Goal: Information Seeking & Learning: Learn about a topic

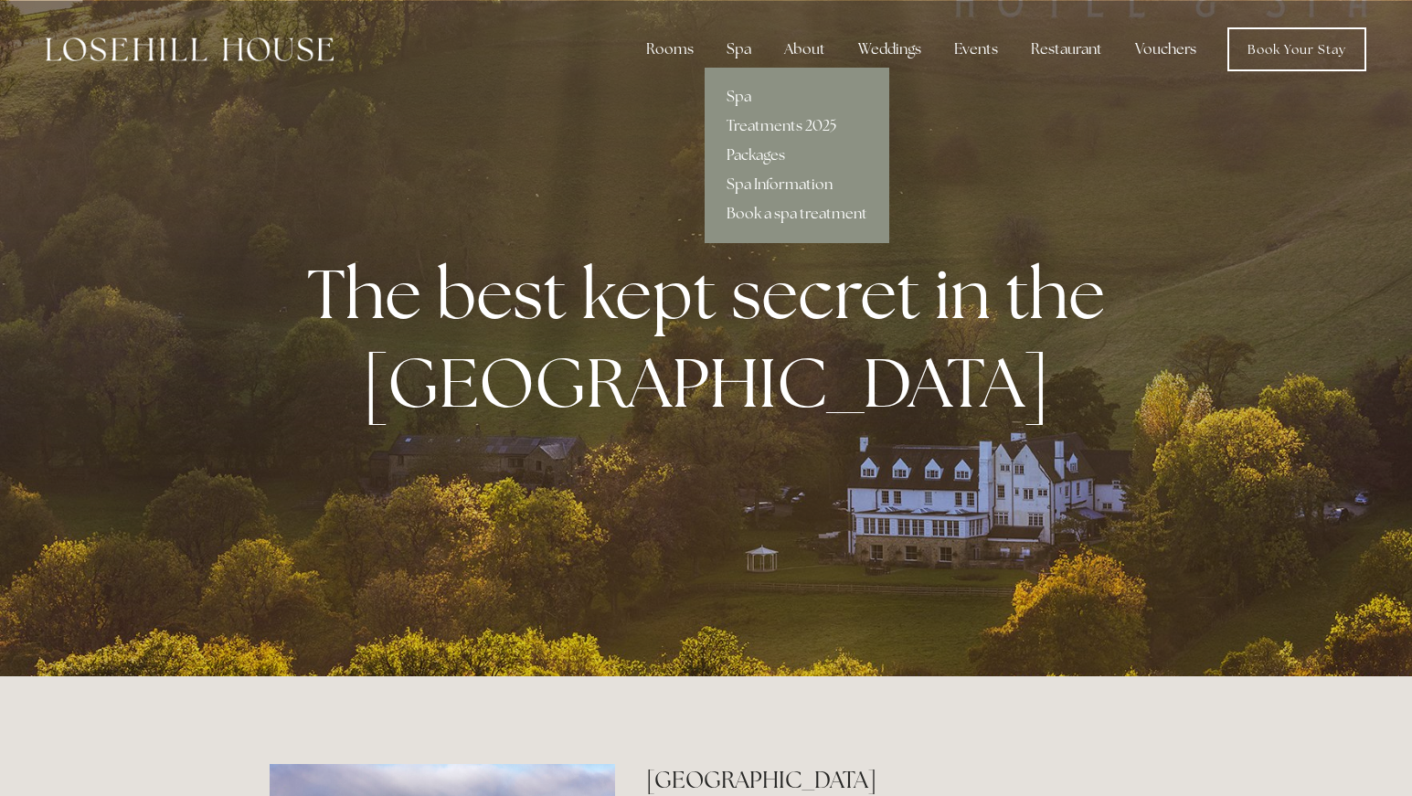
click at [739, 51] on div "Spa" at bounding box center [739, 49] width 54 height 37
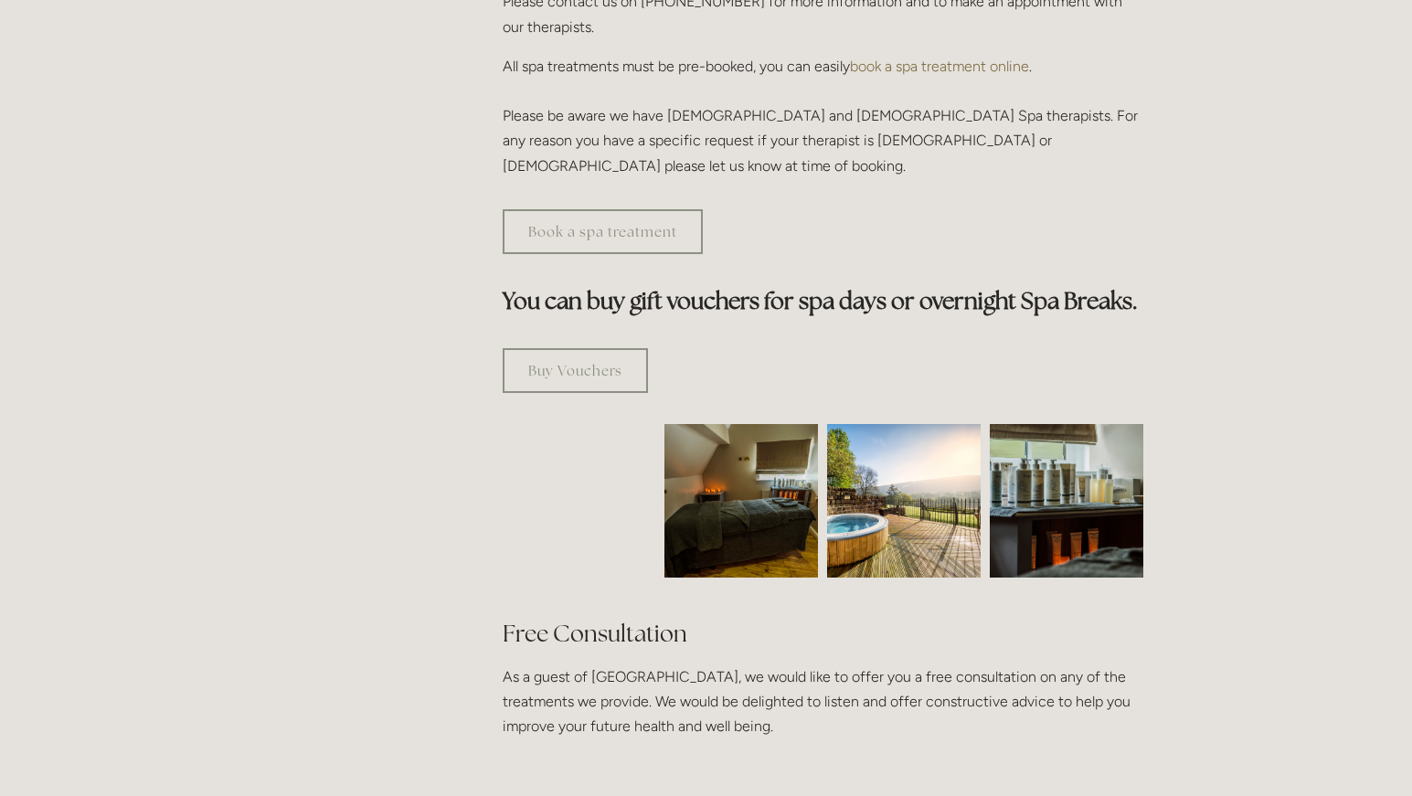
scroll to position [914, 0]
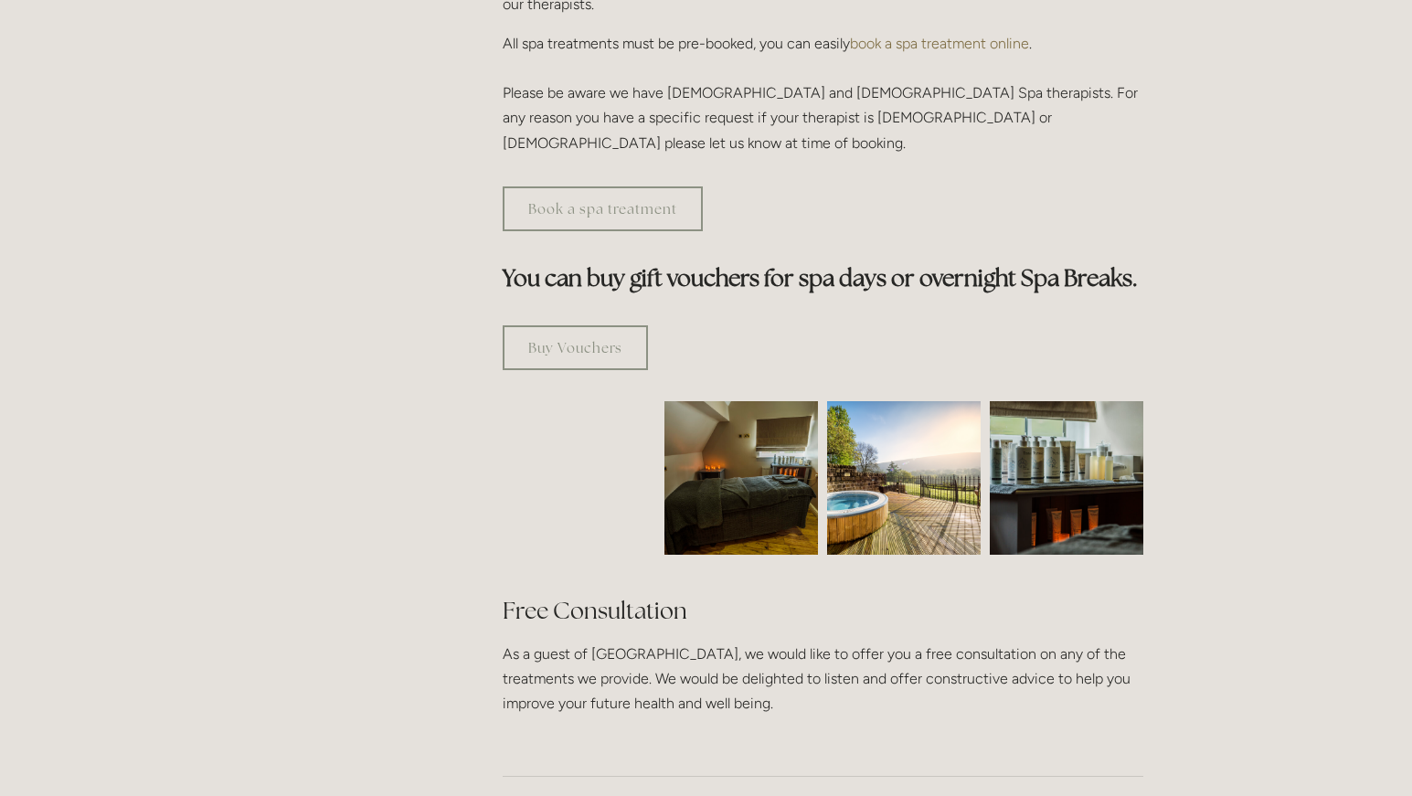
click at [892, 417] on img at bounding box center [904, 478] width 154 height 154
click at [856, 401] on img at bounding box center [904, 478] width 154 height 154
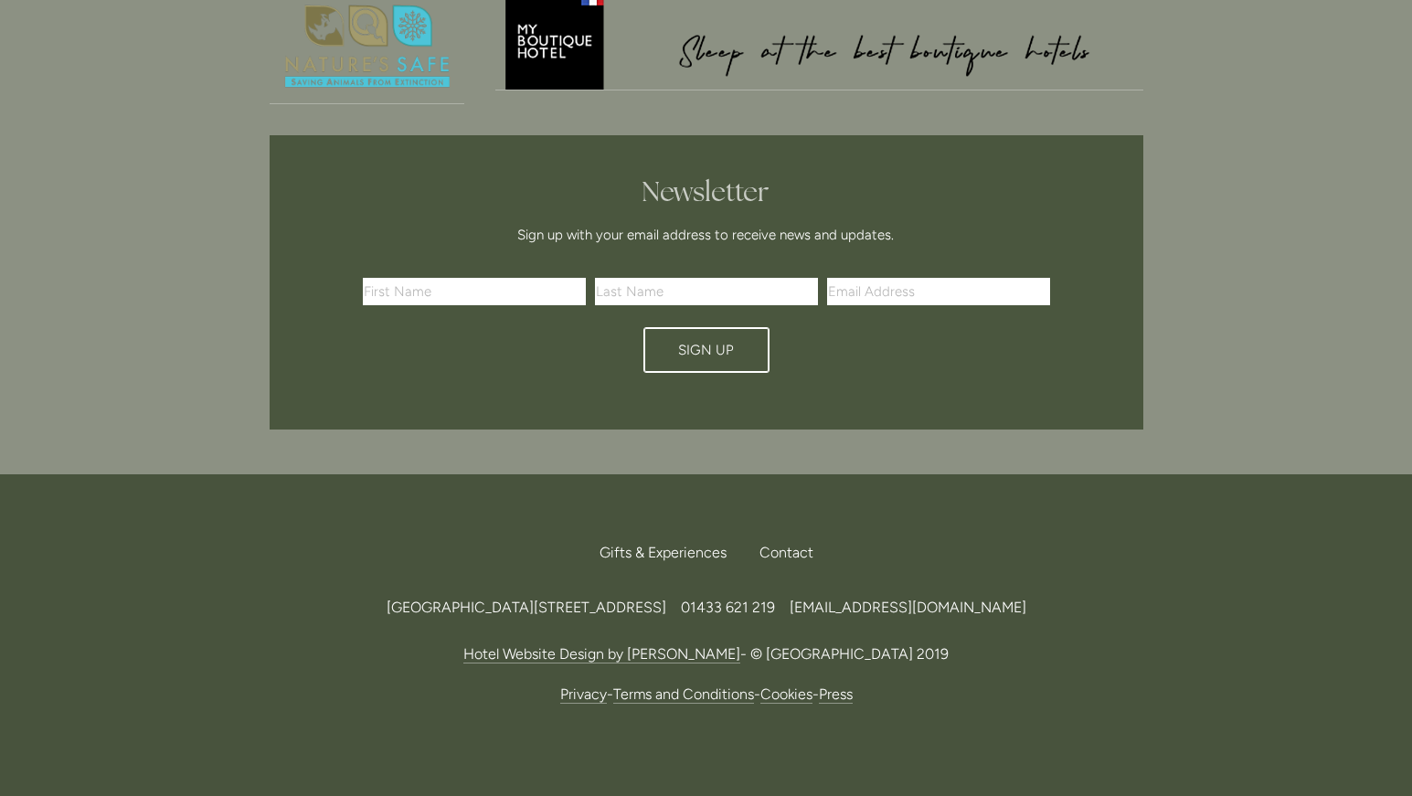
scroll to position [0, 0]
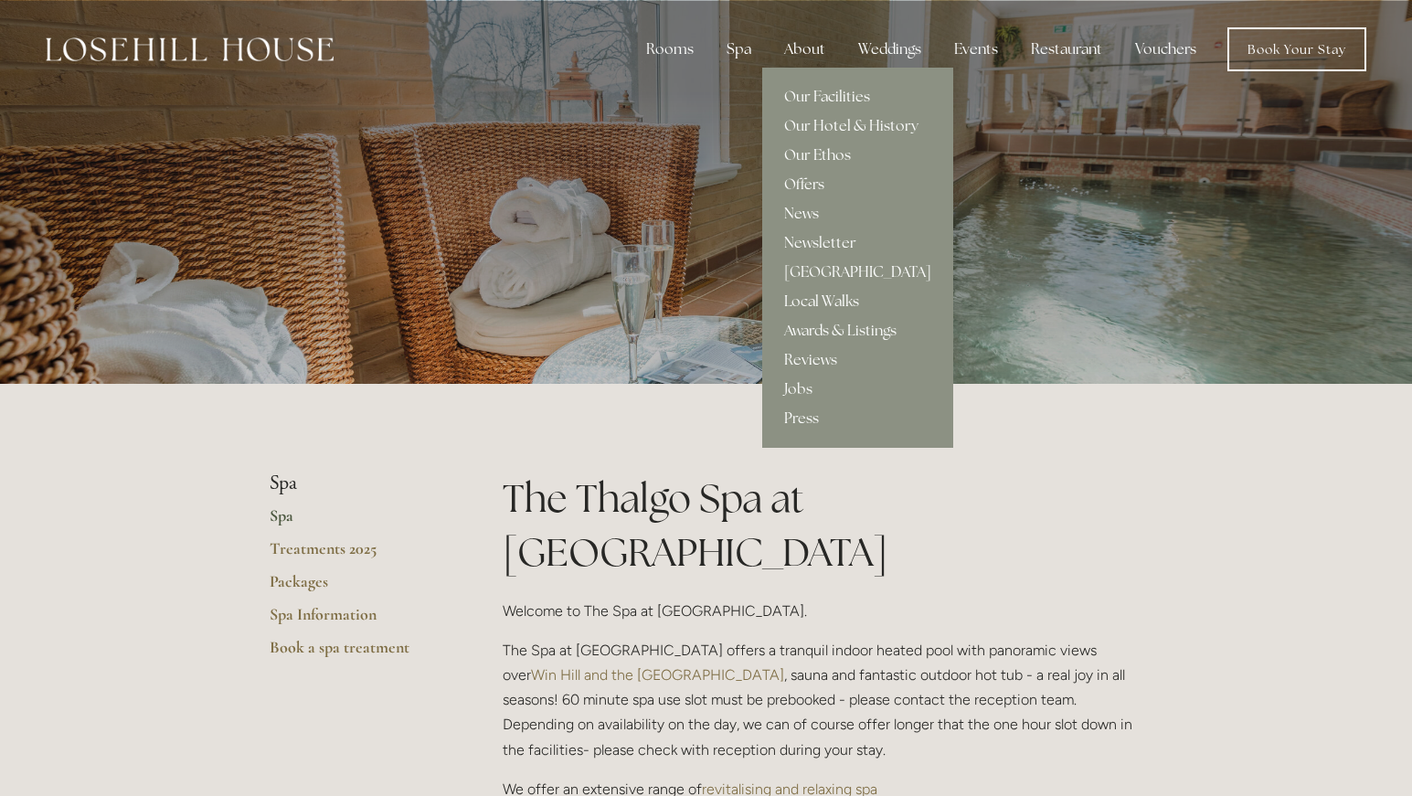
click at [798, 45] on div "About" at bounding box center [805, 49] width 70 height 37
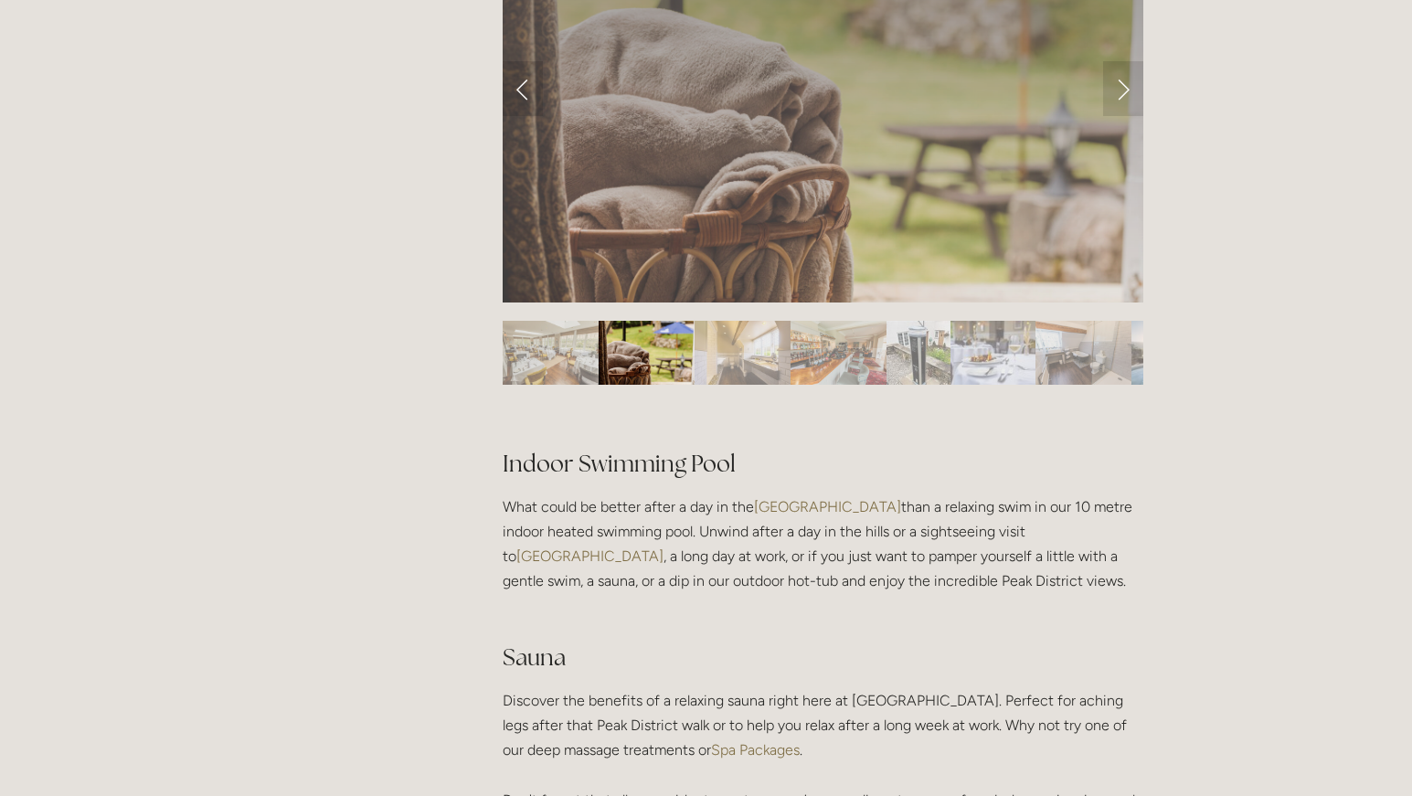
scroll to position [609, 0]
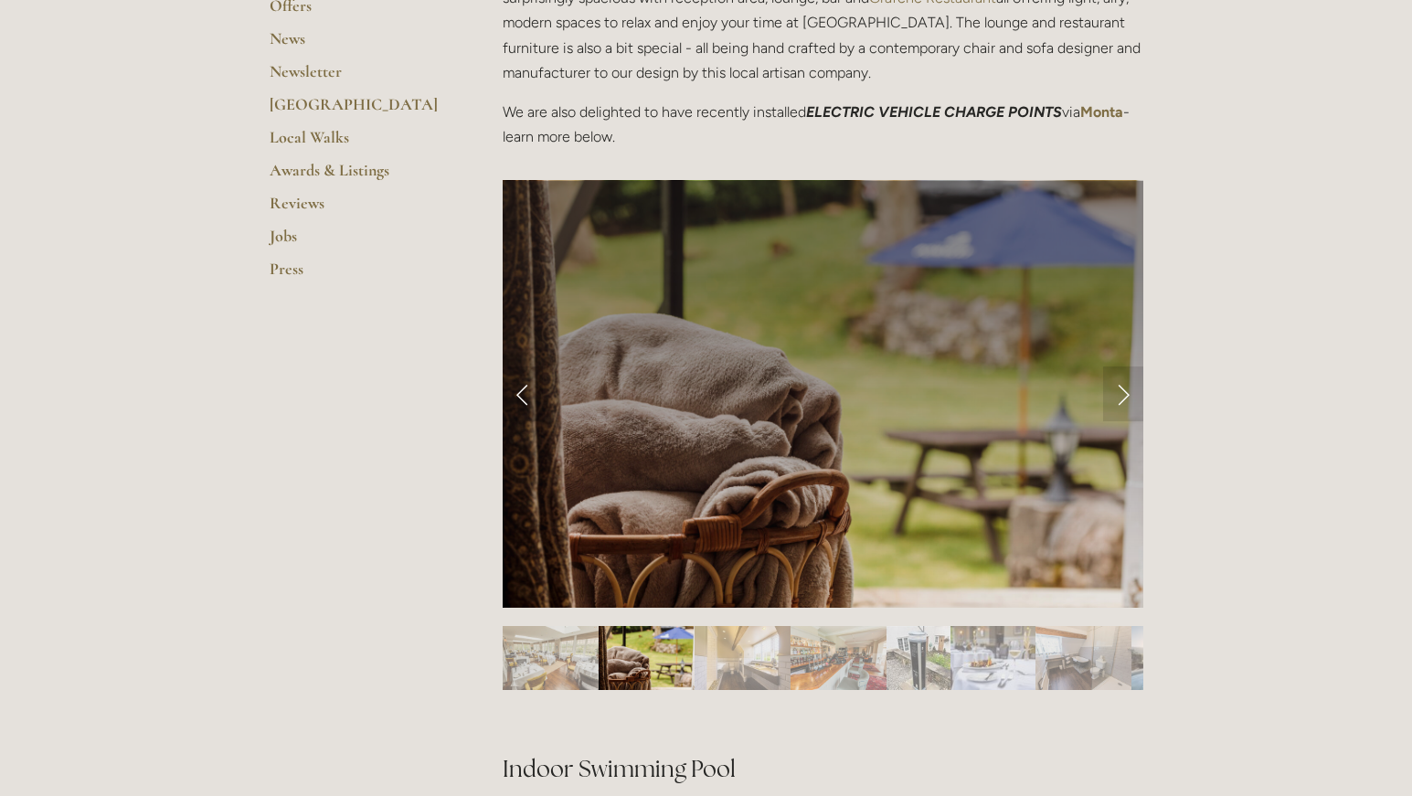
click at [558, 654] on img "Slide 1" at bounding box center [551, 658] width 96 height 64
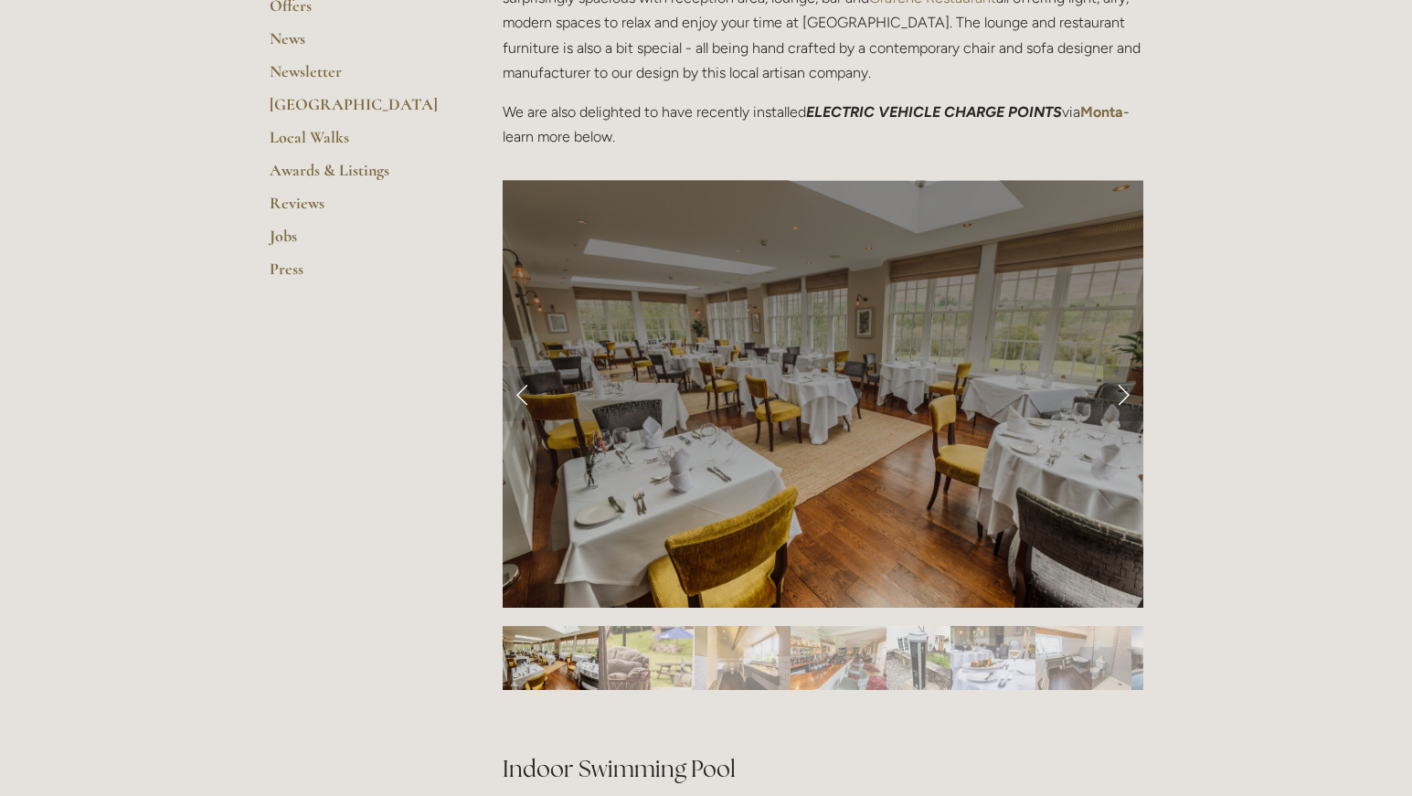
click at [1116, 394] on link "Next Slide" at bounding box center [1123, 394] width 40 height 55
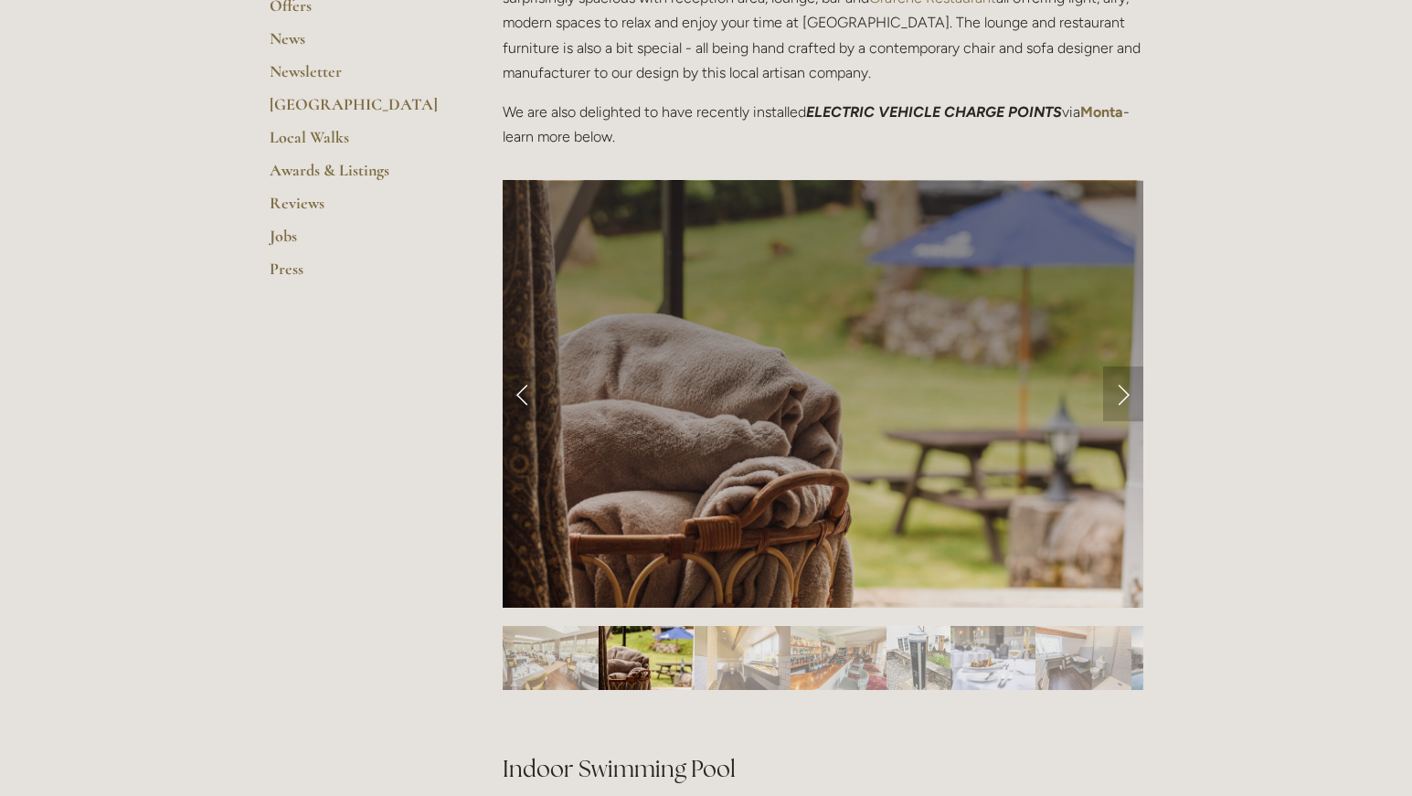
click at [1116, 394] on link "Next Slide" at bounding box center [1123, 394] width 40 height 55
click at [1122, 394] on link "Next Slide" at bounding box center [1123, 394] width 40 height 55
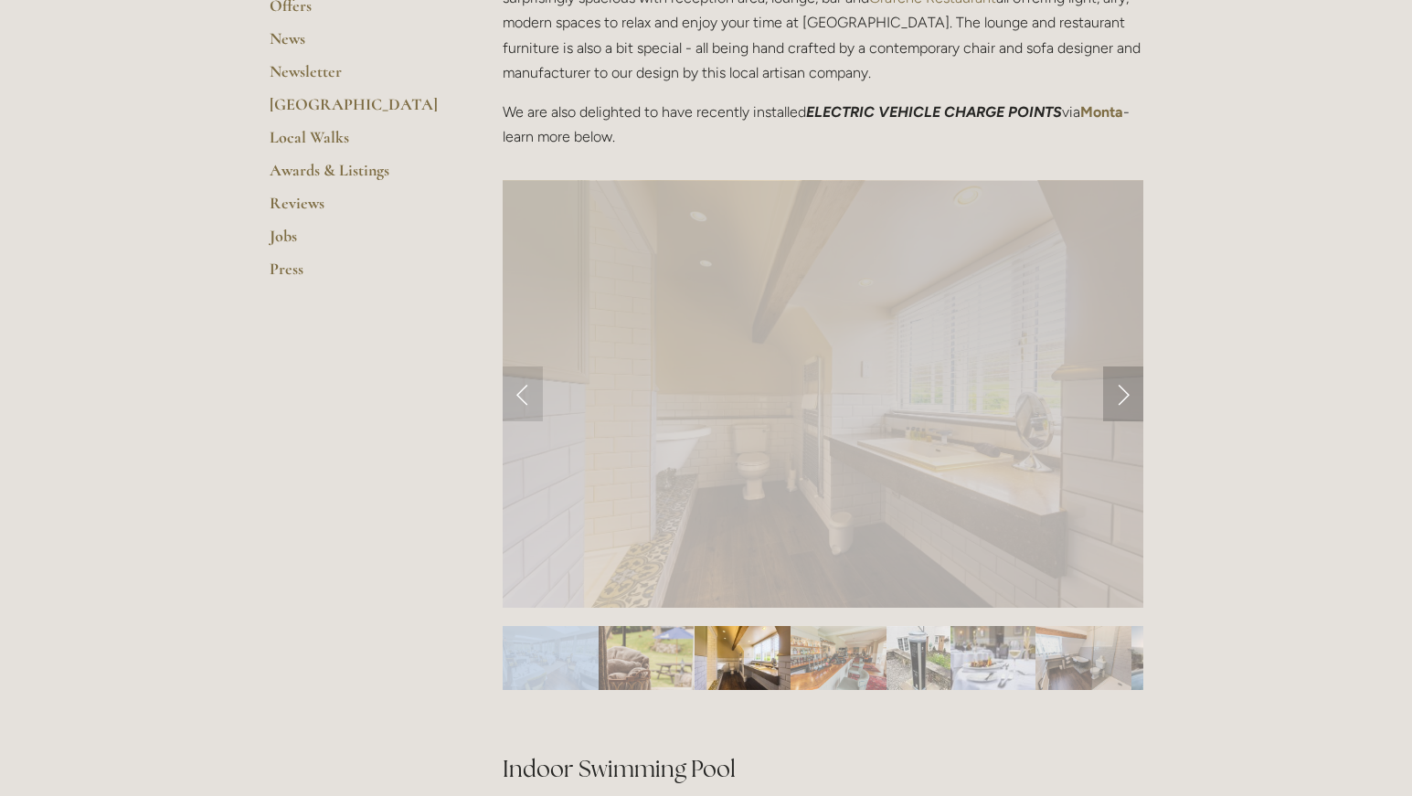
click at [1122, 394] on link "Next Slide" at bounding box center [1123, 394] width 40 height 55
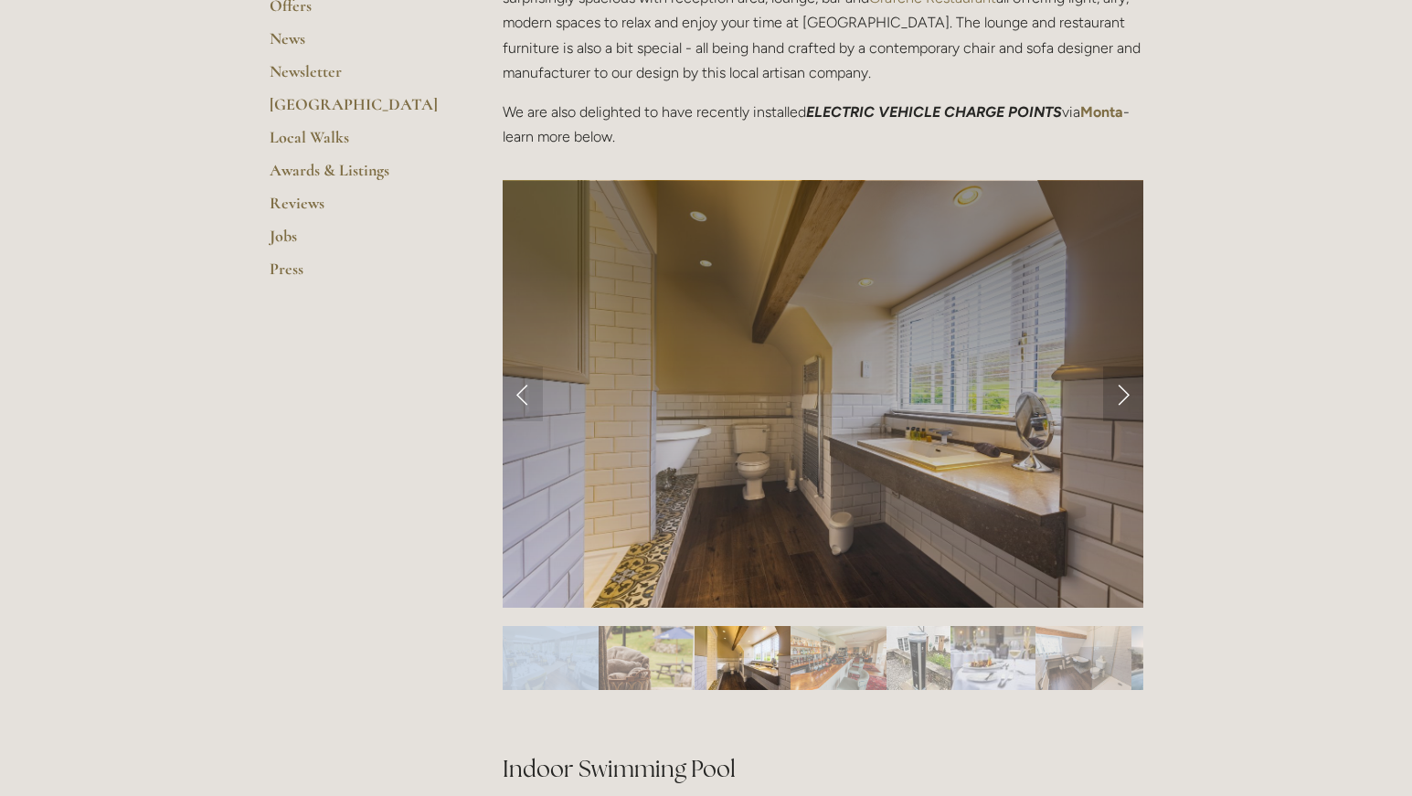
click at [1122, 394] on link "Next Slide" at bounding box center [1123, 394] width 40 height 55
click at [1128, 391] on link "Next Slide" at bounding box center [1123, 394] width 40 height 55
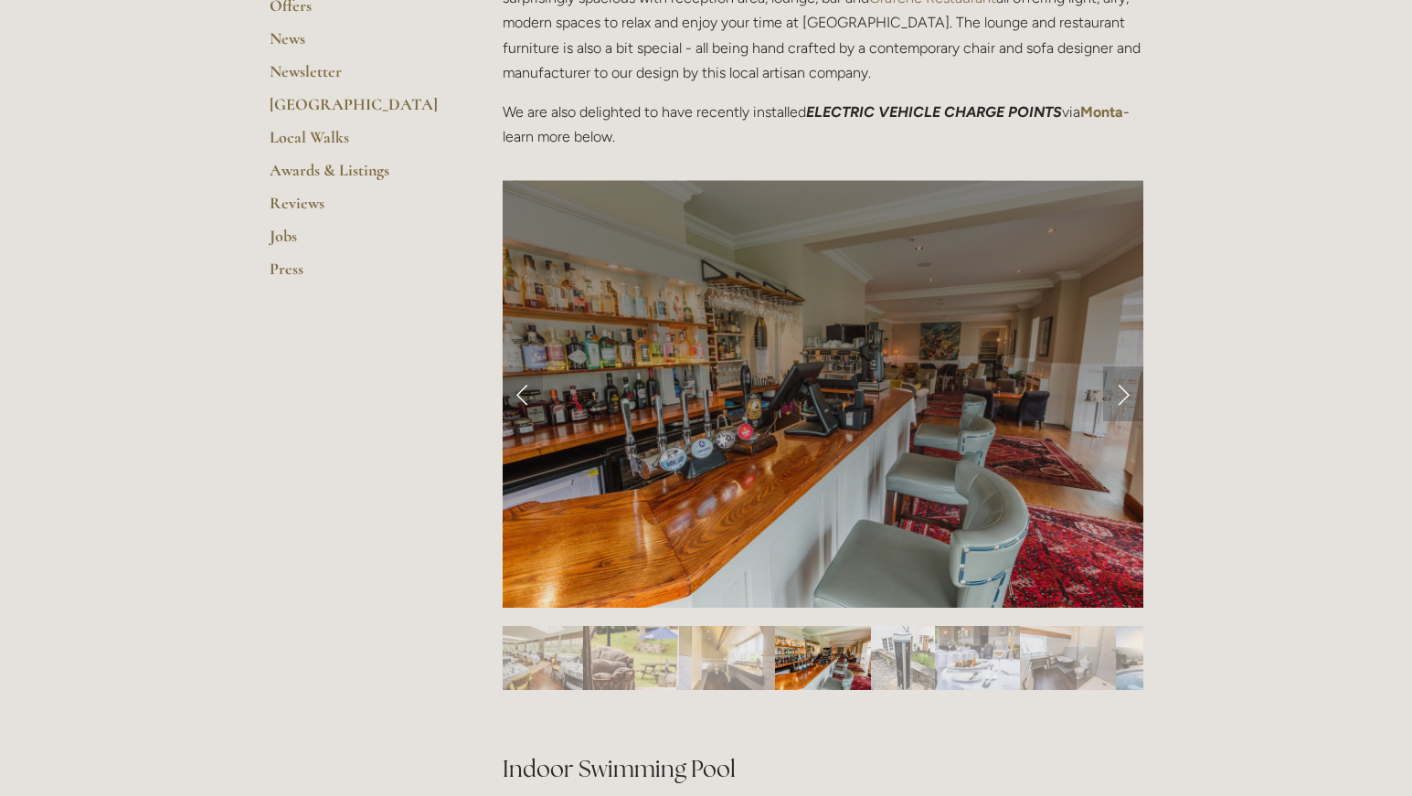
click at [1128, 391] on link "Next Slide" at bounding box center [1123, 394] width 40 height 55
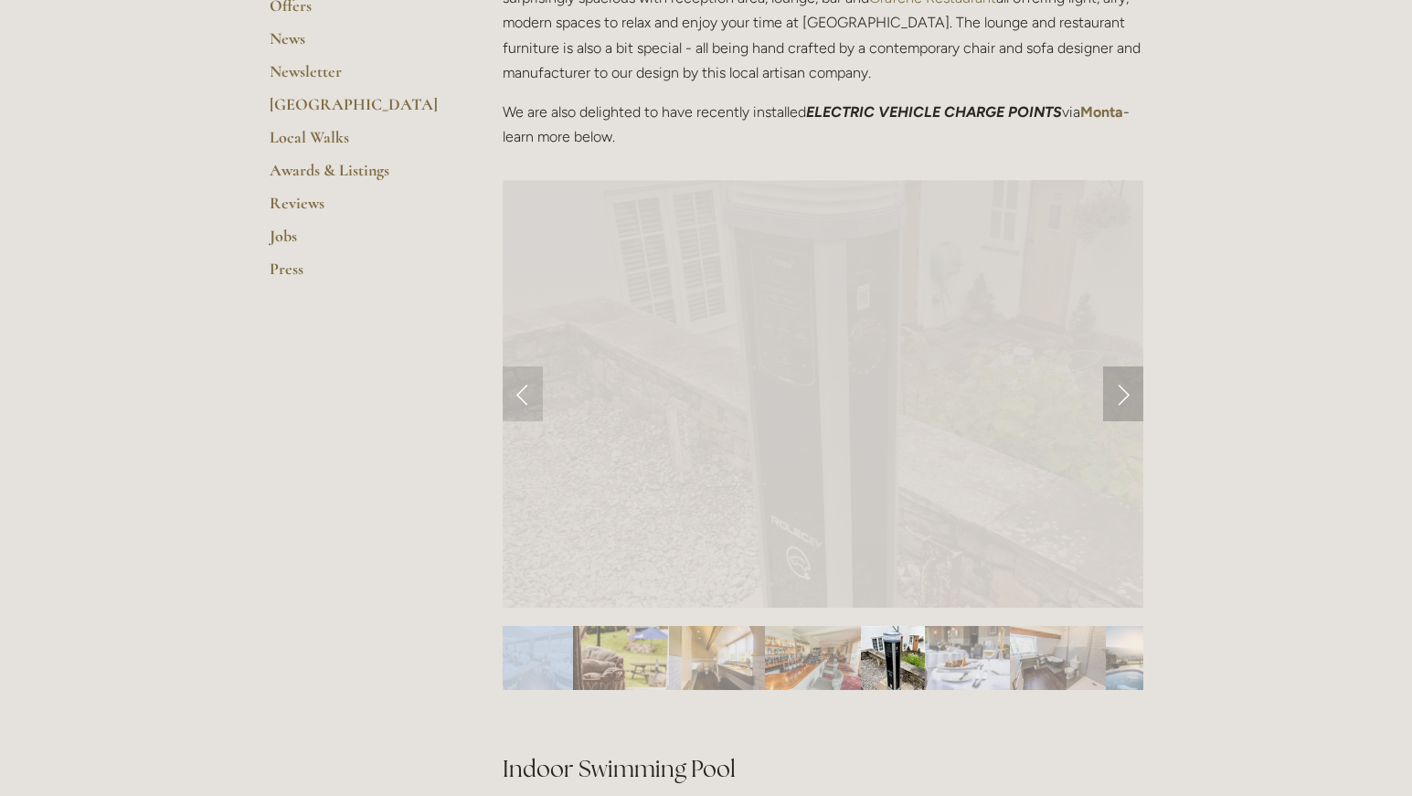
click at [1128, 391] on link "Next Slide" at bounding box center [1123, 394] width 40 height 55
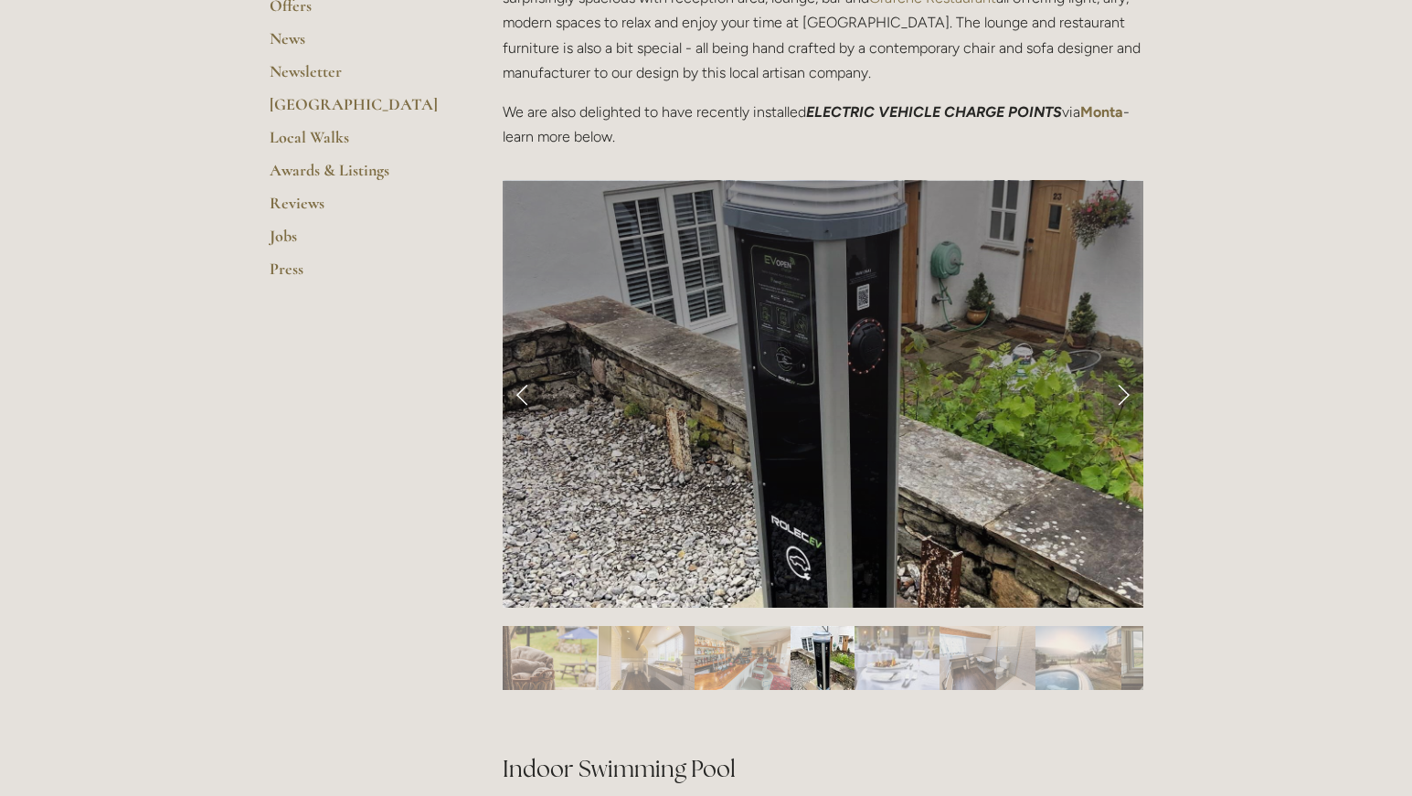
click at [1128, 389] on link "Next Slide" at bounding box center [1123, 394] width 40 height 55
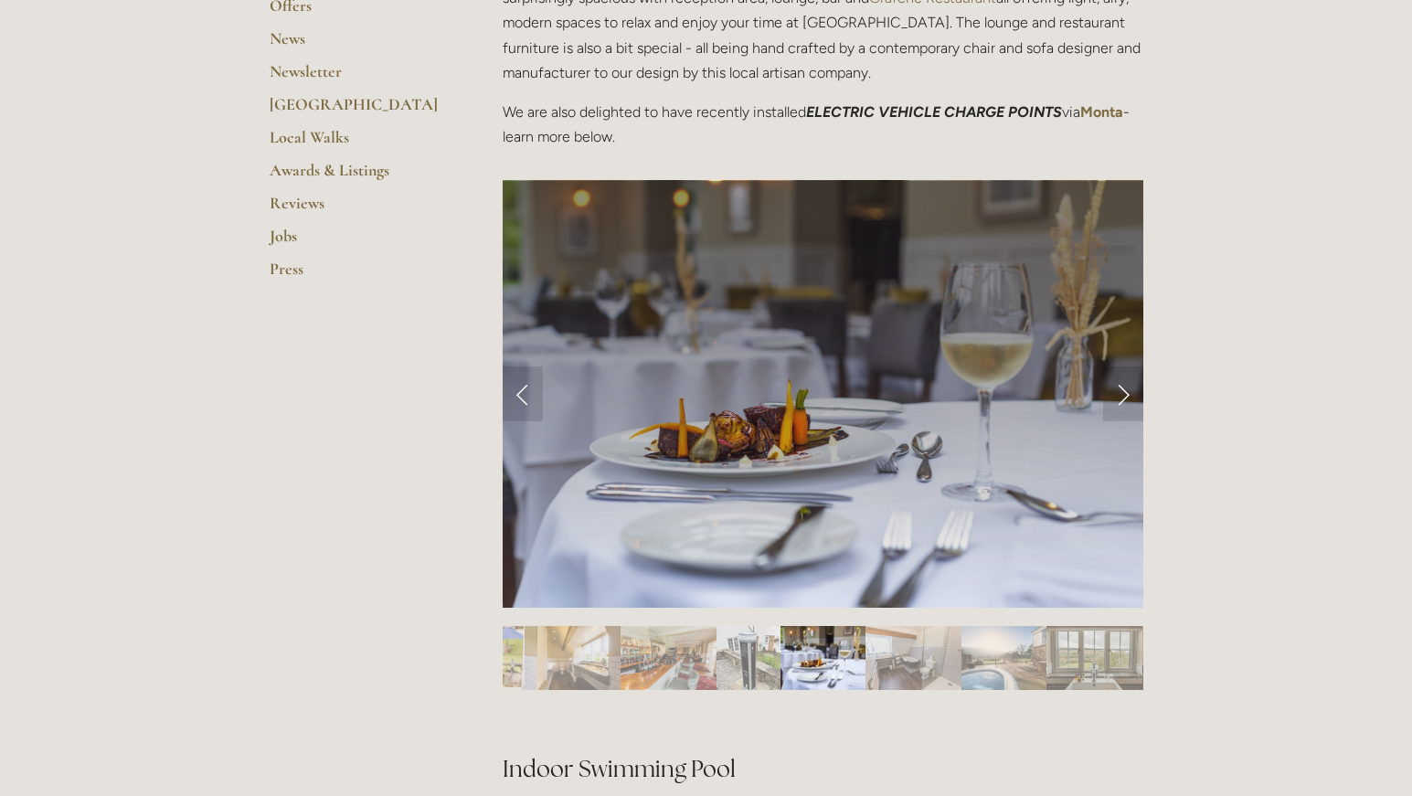
click at [1008, 653] on img "Slide 8" at bounding box center [1004, 658] width 85 height 64
click at [999, 658] on img "Slide 8" at bounding box center [1004, 658] width 85 height 64
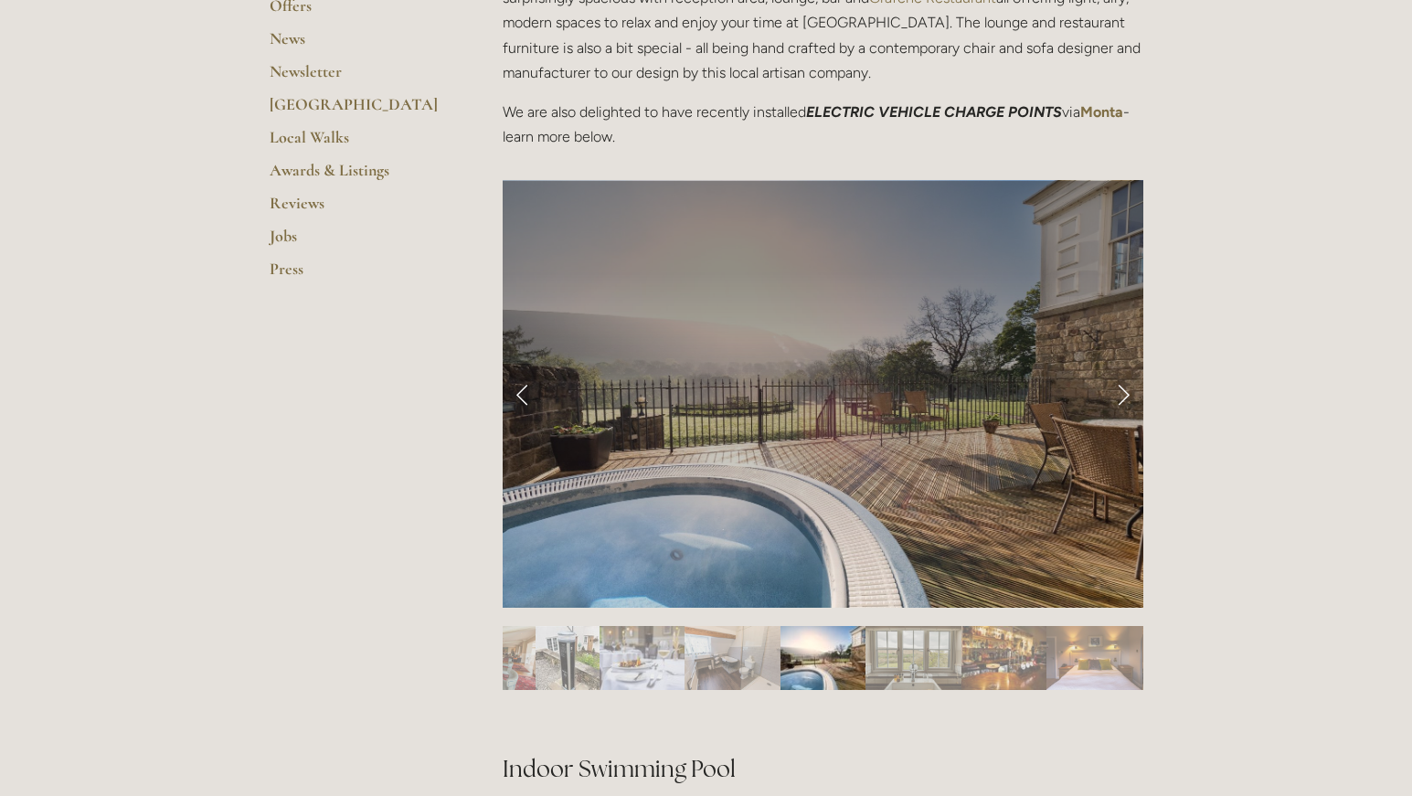
click at [915, 651] on img "Slide 9" at bounding box center [914, 658] width 96 height 64
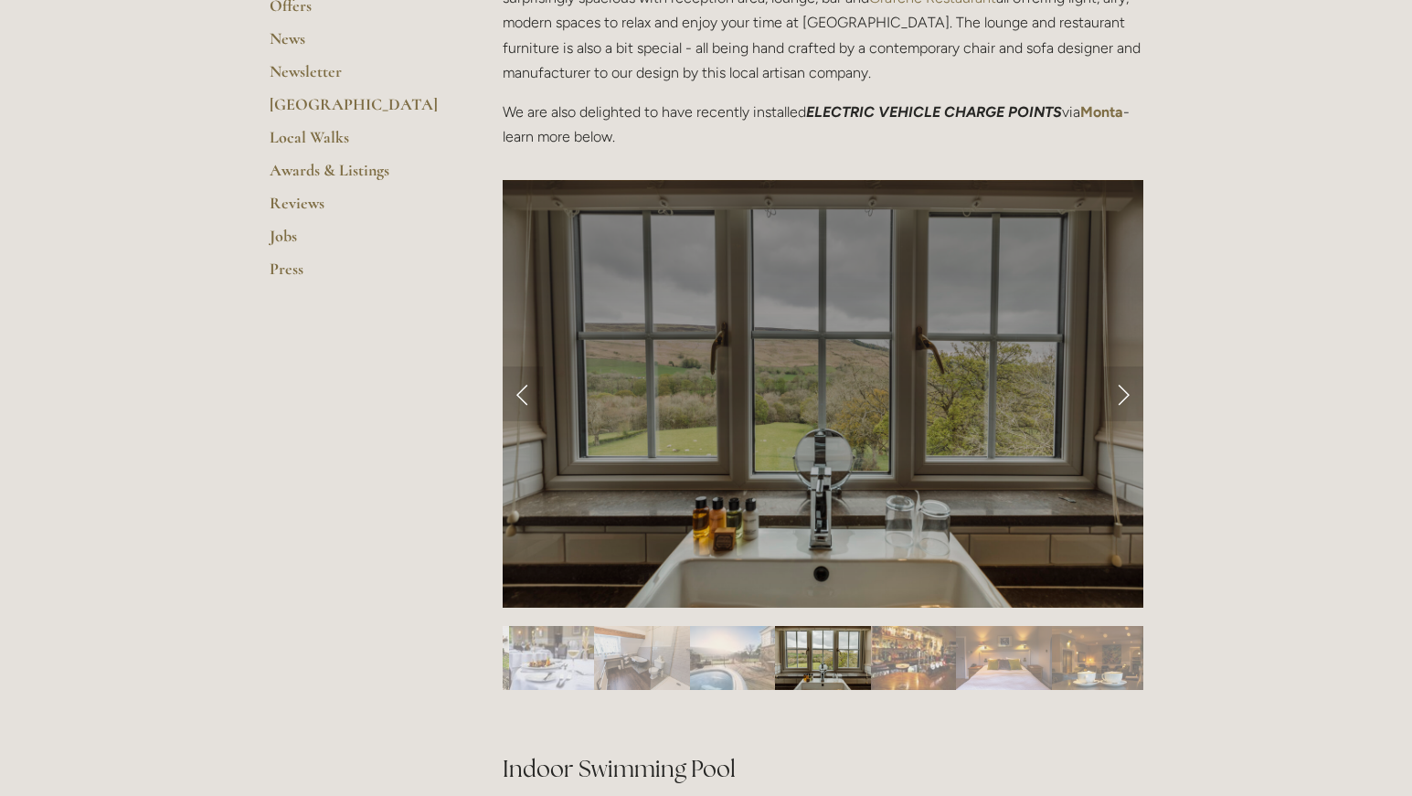
click at [922, 663] on img "Slide 10" at bounding box center [913, 658] width 85 height 64
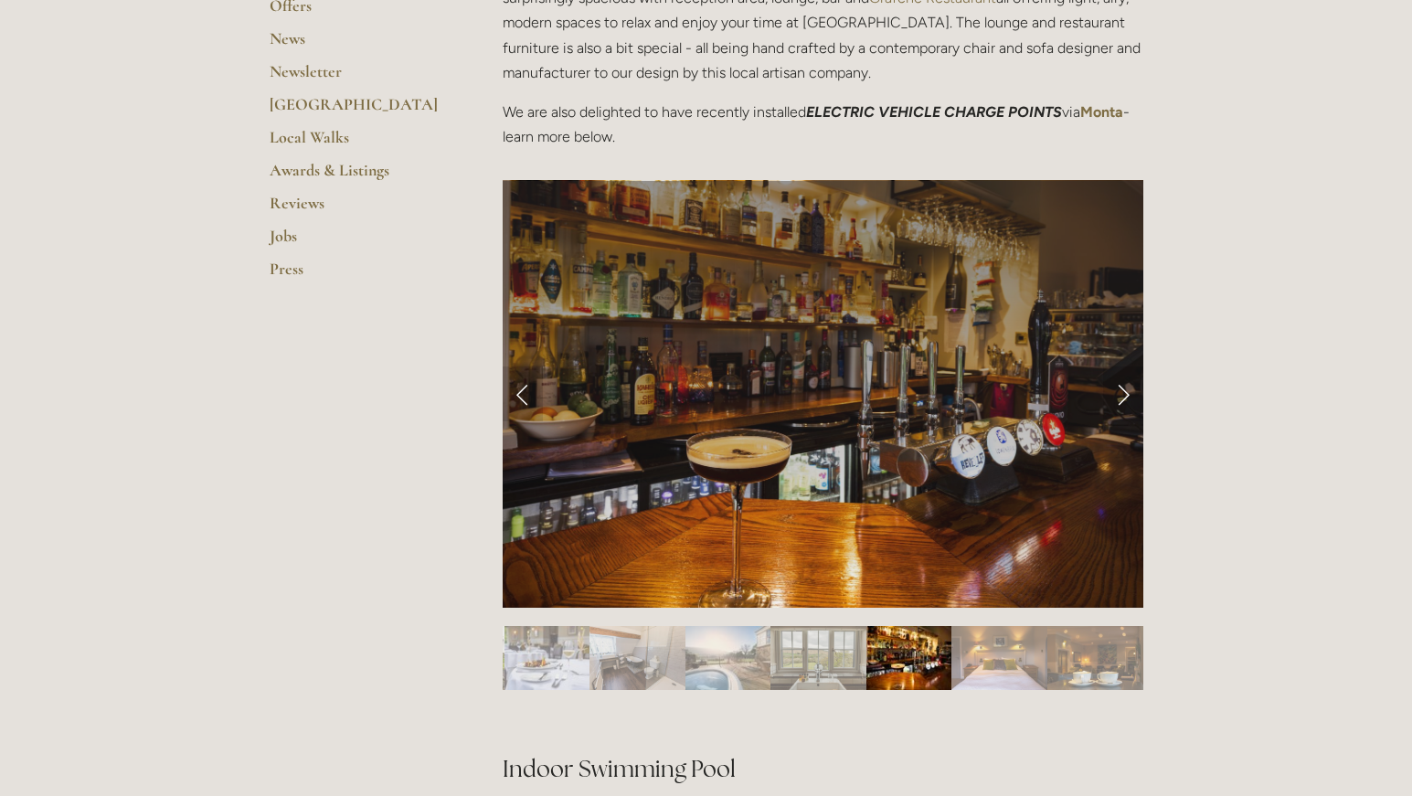
click at [978, 659] on img "Slide 11" at bounding box center [1000, 658] width 96 height 64
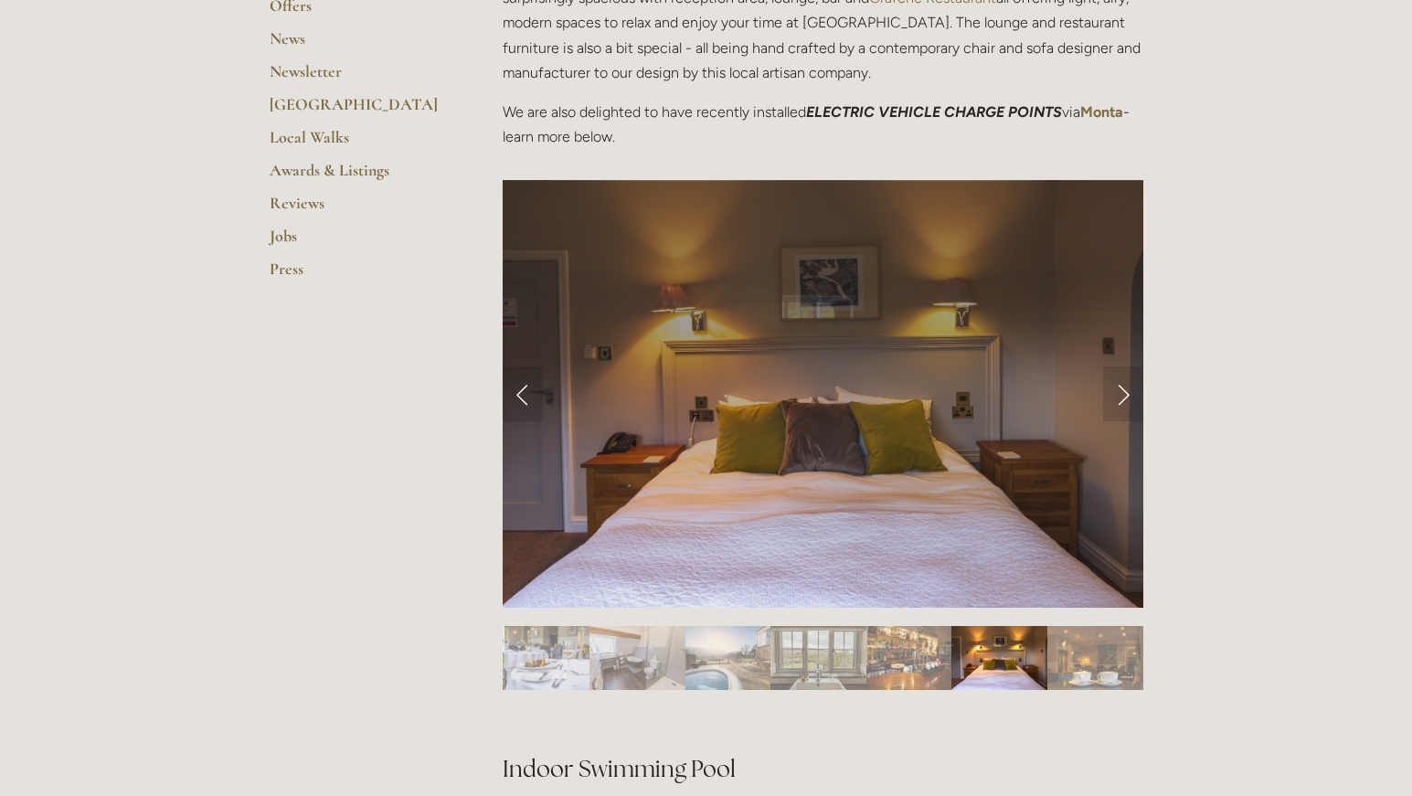
click at [1079, 654] on img "Slide 12" at bounding box center [1096, 658] width 96 height 64
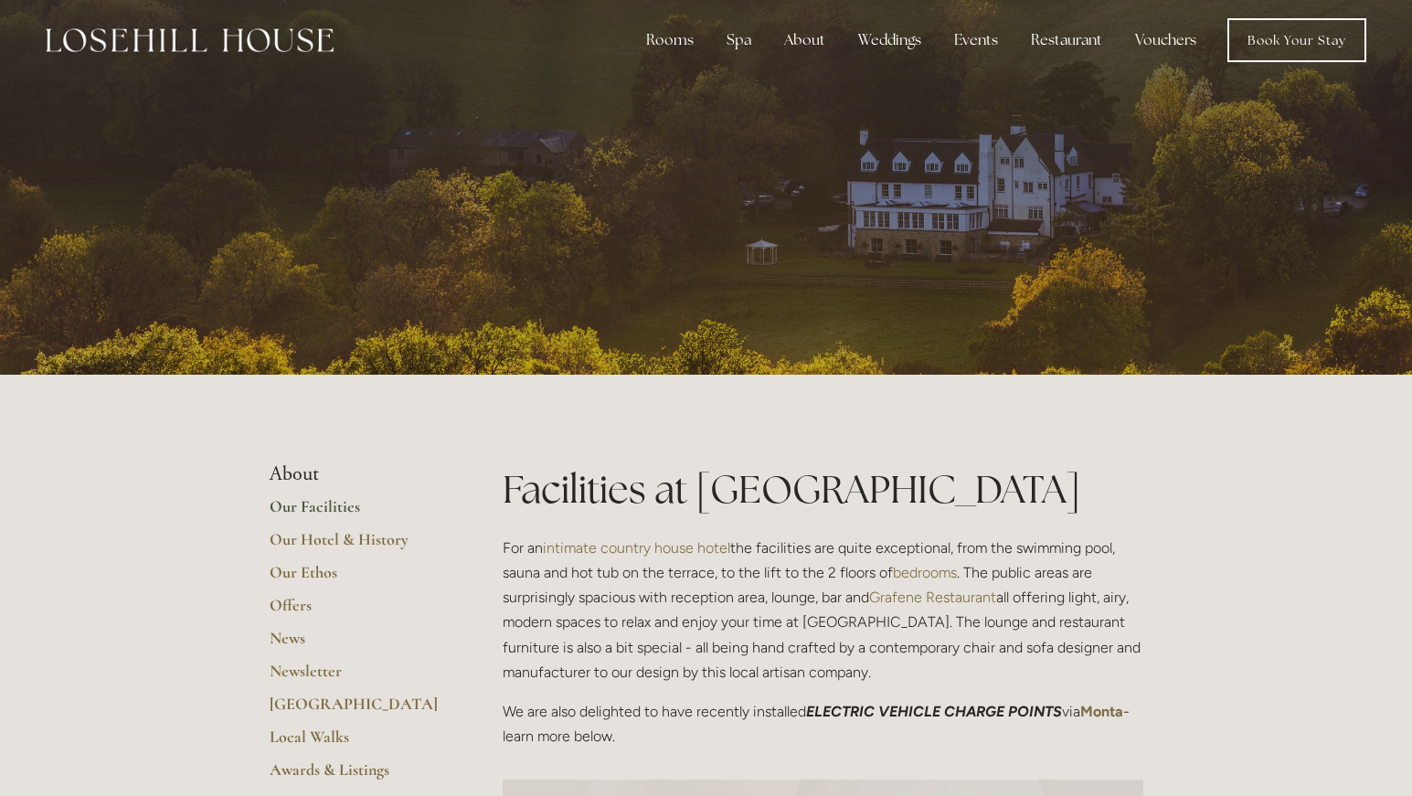
scroll to position [0, 0]
